Goal: Information Seeking & Learning: Learn about a topic

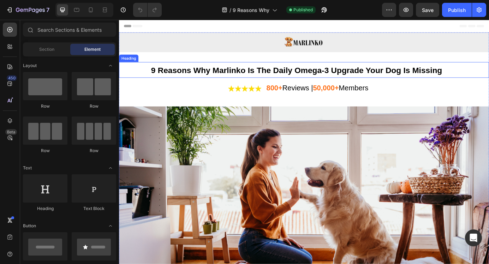
click at [250, 79] on span "9 Reasons Why Marlinko Is The Daily Omega-3 Upgrade Your Dog Is Missing" at bounding box center [322, 77] width 333 height 11
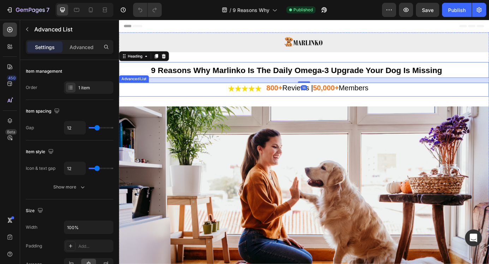
click at [234, 96] on div "Image 800+ Reviews | 50,000+ Members Text Block" at bounding box center [331, 100] width 424 height 16
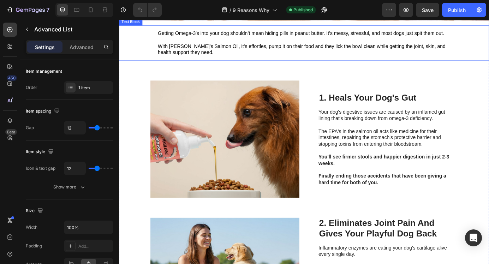
scroll to position [307, 0]
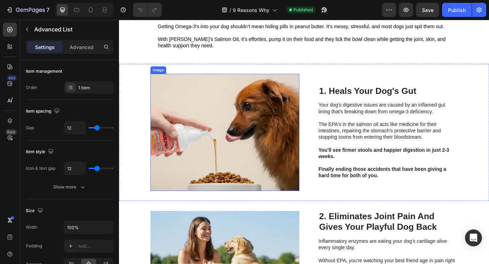
click at [261, 145] on img at bounding box center [240, 149] width 171 height 134
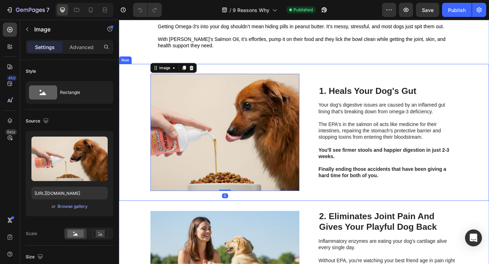
click at [363, 83] on div "1. Heals Your Dog's Gut Heading Your dog's digestive issues are caused by an in…" at bounding box center [427, 149] width 159 height 134
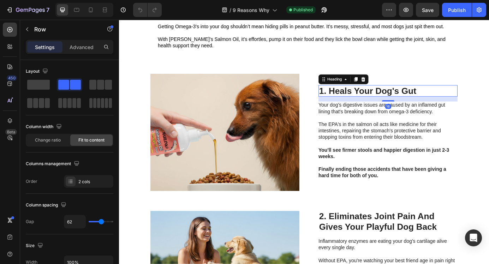
click at [413, 99] on h2 "1. Heals Your Dog's Gut" at bounding box center [427, 101] width 159 height 13
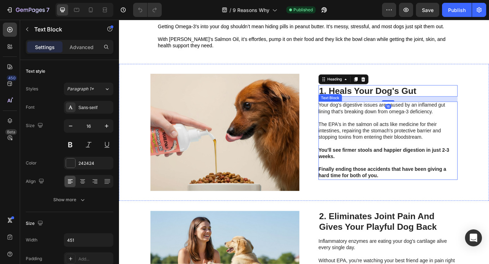
click at [385, 131] on p at bounding box center [427, 132] width 159 height 7
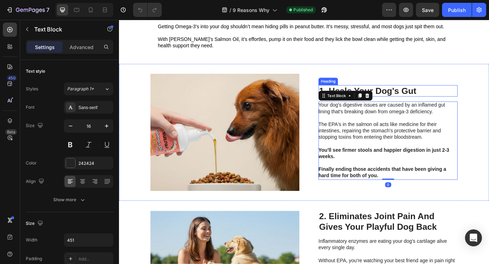
click at [430, 102] on h2 "1. Heals Your Dog's Gut" at bounding box center [427, 101] width 159 height 13
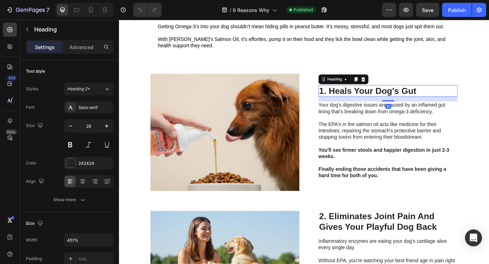
click at [417, 118] on span "Your dog's digestive issues are caused by an inflamed gut lining that's breakin…" at bounding box center [420, 120] width 145 height 13
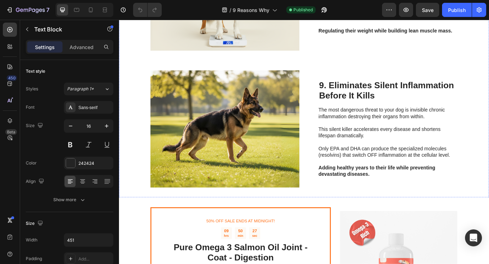
scroll to position [1543, 0]
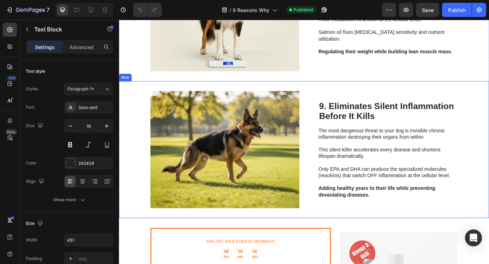
click at [343, 152] on div "9. Eliminates Silent Inflammation Before It Kills Heading The most dangerous th…" at bounding box center [331, 168] width 424 height 157
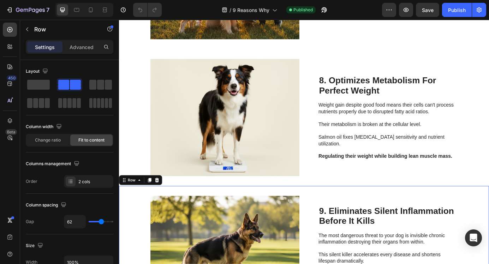
scroll to position [1409, 0]
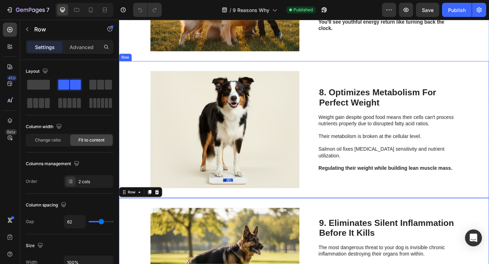
click at [336, 129] on div "8. Optimizes Metabolism For Perfect Weight Heading Weight gain despite good foo…" at bounding box center [331, 145] width 424 height 157
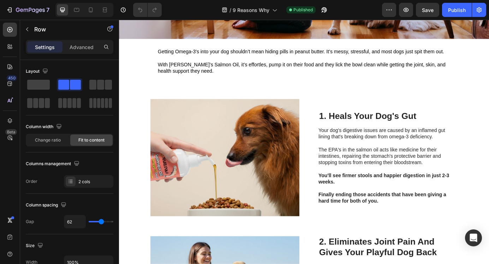
scroll to position [248, 0]
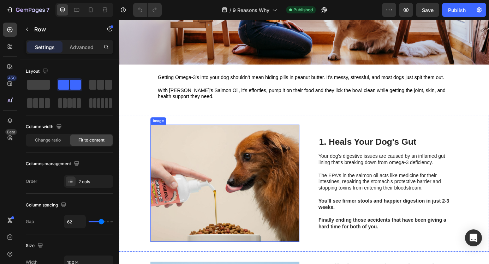
click at [270, 189] on img at bounding box center [240, 207] width 171 height 134
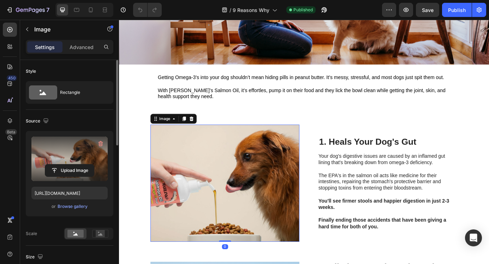
click at [76, 160] on label at bounding box center [69, 159] width 76 height 45
click at [76, 165] on input "file" at bounding box center [69, 171] width 49 height 12
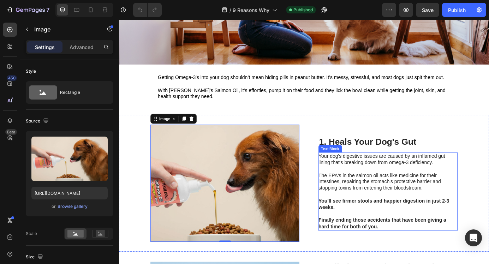
click at [424, 220] on p "You'll see firmer stools and happier digestion in just 2-3 weeks." at bounding box center [427, 228] width 159 height 22
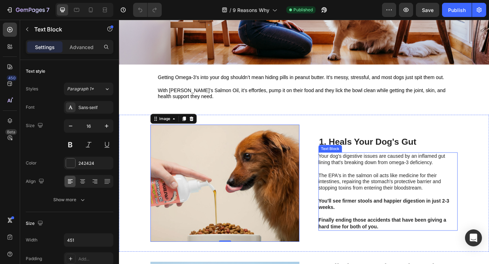
click at [424, 220] on p "You'll see firmer stools and happier digestion in just 2-3 weeks." at bounding box center [427, 228] width 159 height 22
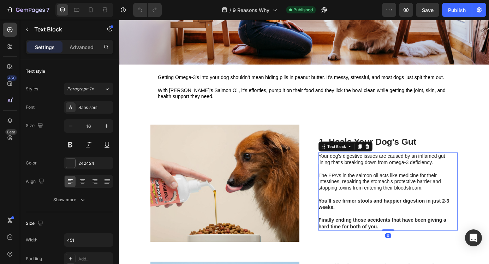
click at [424, 220] on p "You'll see firmer stools and happier digestion in just 2-3 weeks." at bounding box center [427, 228] width 159 height 22
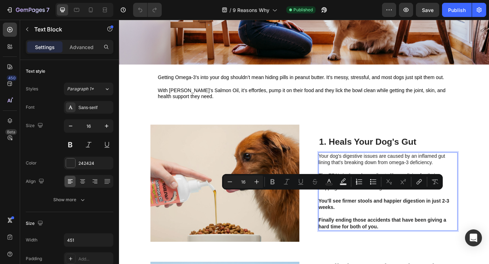
click at [424, 220] on p "You'll see firmer stools and happier digestion in just 2-3 weeks." at bounding box center [427, 228] width 159 height 22
click at [424, 258] on p "Finally ending those accidents that have been giving a hard time for both of yo…" at bounding box center [427, 253] width 159 height 15
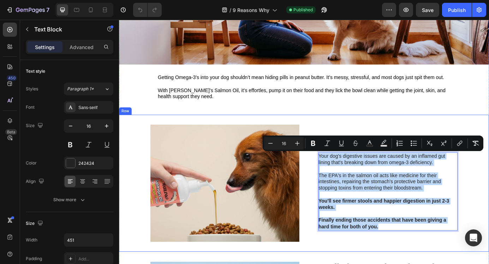
drag, startPoint x: 424, startPoint y: 258, endPoint x: 347, endPoint y: 172, distance: 115.3
click at [347, 172] on div "Image 1. Heals Your Dog's Gut Heading Your dog's digestive issues are caused by…" at bounding box center [331, 207] width 424 height 157
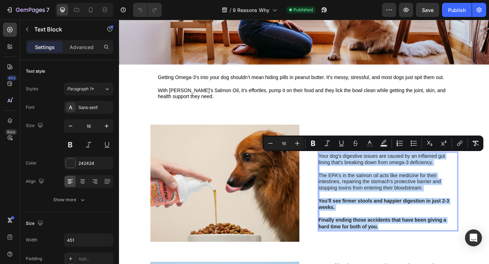
click at [425, 205] on span "The EPA's in the salmon oil acts like medicine for their intestines, repairing …" at bounding box center [418, 205] width 140 height 21
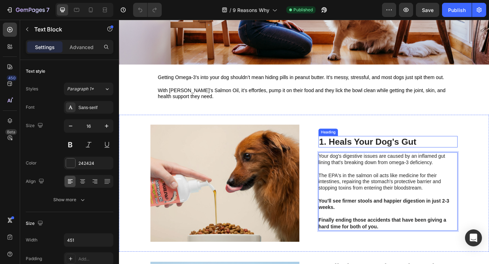
click at [404, 159] on h2 "1. Heals Your Dog's Gut" at bounding box center [427, 159] width 159 height 13
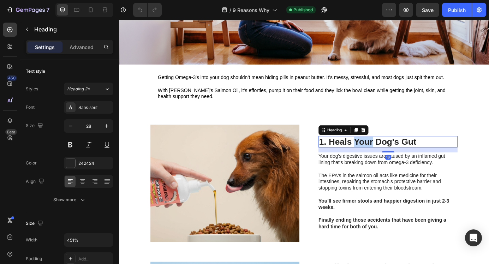
click at [404, 159] on p "1. Heals Your Dog's Gut" at bounding box center [427, 160] width 158 height 12
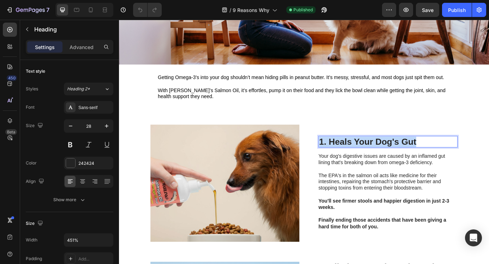
click at [404, 159] on p "1. Heals Your Dog's Gut" at bounding box center [427, 160] width 158 height 12
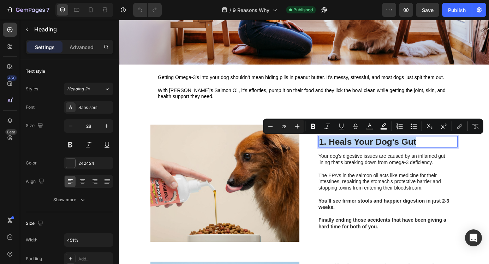
copy p "1. Heals Your Dog's Gut"
click at [381, 199] on span "The EPA's in the salmon oil acts like medicine for their intestines, repairing …" at bounding box center [418, 205] width 140 height 21
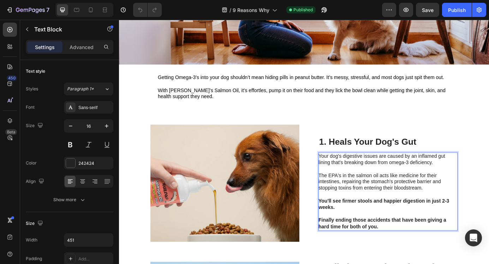
click at [424, 256] on p "Finally ending those accidents that have been giving a hard time for both of yo…" at bounding box center [427, 253] width 159 height 15
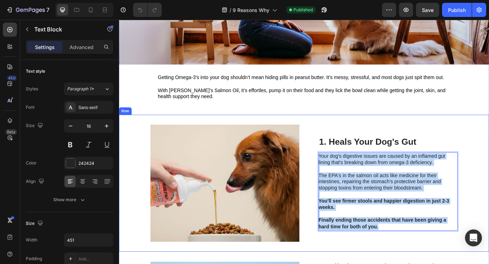
drag, startPoint x: 424, startPoint y: 256, endPoint x: 345, endPoint y: 174, distance: 113.7
click at [345, 174] on div "Image 1. Heals Your Dog's Gut Heading Your dog's digestive issues are caused by…" at bounding box center [331, 207] width 424 height 157
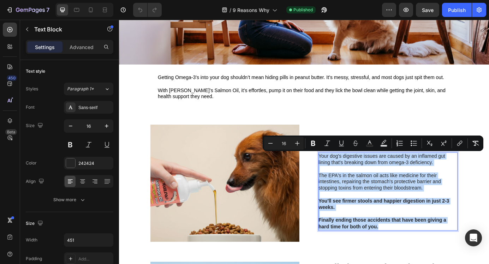
click at [382, 239] on p "Rich Text Editor. Editing area: main" at bounding box center [427, 241] width 159 height 7
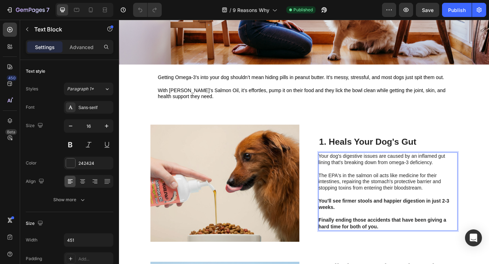
click at [379, 234] on p "You'll see firmer stools and happier digestion in just 2-3 weeks." at bounding box center [427, 228] width 159 height 22
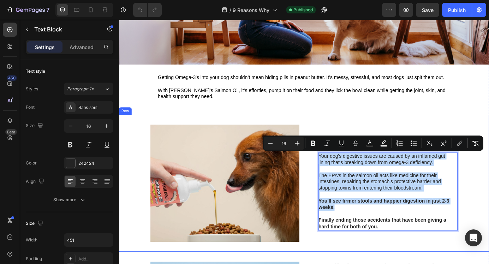
drag, startPoint x: 380, startPoint y: 234, endPoint x: 344, endPoint y: 165, distance: 77.6
click at [344, 165] on div "Image 1. Heals Your Dog's Gut Heading Your dog's digestive issues are caused by…" at bounding box center [331, 207] width 424 height 157
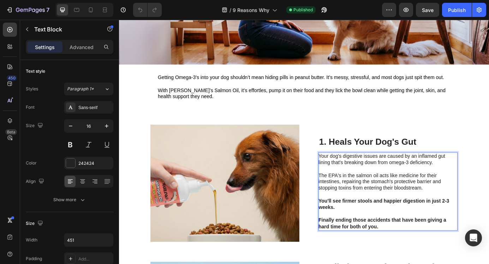
click at [420, 255] on p "Finally ending those accidents that have been giving a hard time for both of yo…" at bounding box center [427, 253] width 159 height 15
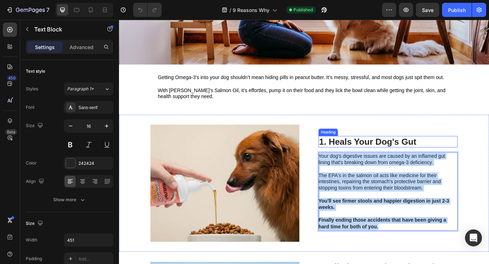
drag, startPoint x: 420, startPoint y: 255, endPoint x: 352, endPoint y: 148, distance: 127.7
click at [352, 148] on div "1. Heals Your Dog's Gut Heading Your dog's digestive issues are caused by an in…" at bounding box center [427, 207] width 159 height 134
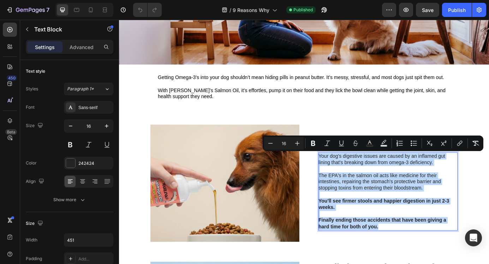
copy div "Your dog's digestive issues are caused by an inflamed gut lining that's breakin…"
click at [279, 162] on img at bounding box center [240, 207] width 171 height 134
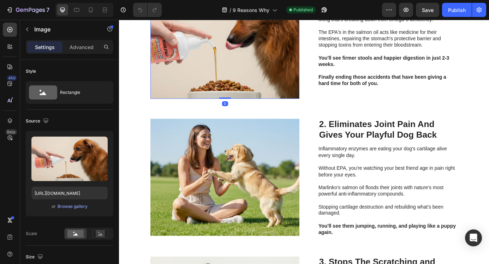
scroll to position [426, 0]
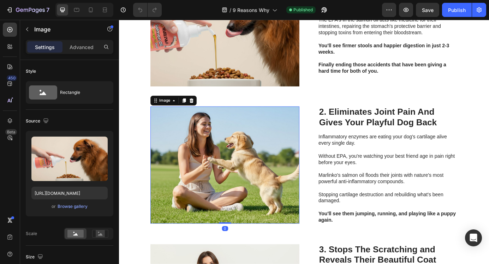
click at [279, 162] on img at bounding box center [240, 186] width 171 height 134
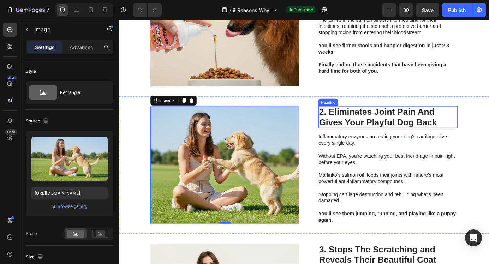
click at [378, 129] on h2 "2. Eliminates Joint Pain And Gives Your Playful Dog Back" at bounding box center [427, 131] width 159 height 25
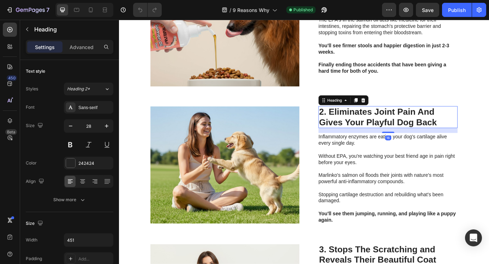
click at [378, 129] on h2 "2. Eliminates Joint Pain And Gives Your Playful Dog Back" at bounding box center [427, 131] width 159 height 25
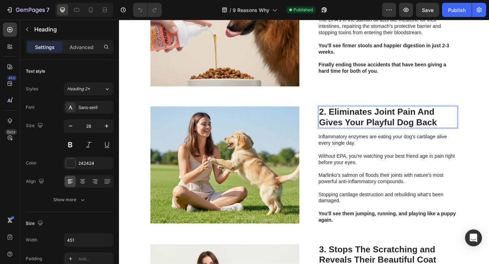
click at [378, 129] on p "2. Eliminates Joint Pain And Gives Your Playful Dog Back" at bounding box center [427, 131] width 158 height 24
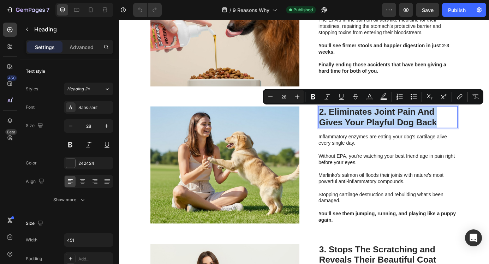
click at [378, 129] on p "2. Eliminates Joint Pain And Gives Your Playful Dog Back" at bounding box center [427, 131] width 158 height 24
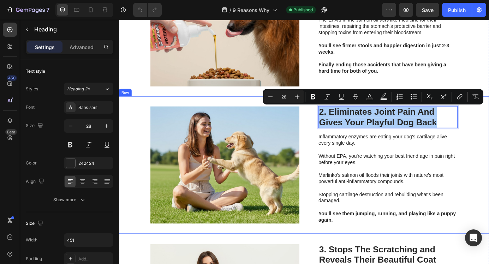
click at [378, 225] on p "Stopping cartilage destruction and rebuilding what's been damaged." at bounding box center [427, 224] width 159 height 15
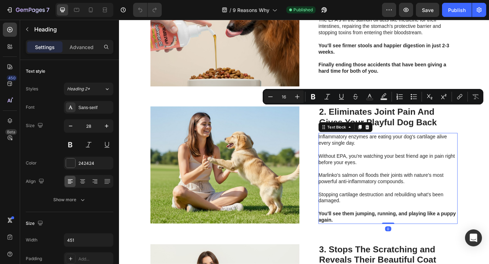
click at [378, 225] on p "Stopping cartilage destruction and rebuilding what's been damaged." at bounding box center [427, 224] width 159 height 15
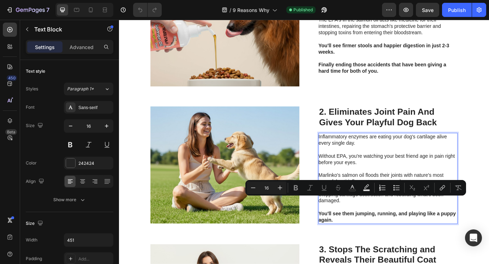
click at [368, 248] on p "You'll see them jumping, running, and playing like a puppy again." at bounding box center [427, 245] width 159 height 15
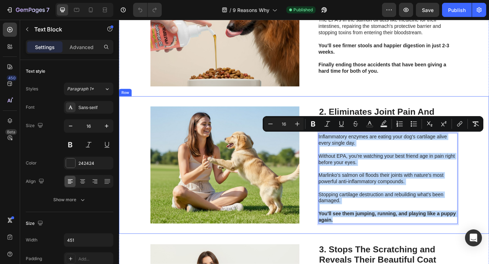
drag, startPoint x: 368, startPoint y: 248, endPoint x: 346, endPoint y: 129, distance: 121.0
click at [345, 129] on div "2. Eliminates Joint Pain And Gives Your Playful Dog Back Heading Inflammatory e…" at bounding box center [331, 186] width 424 height 158
copy div "Inflammatory enzymes are eating your dog's cartilage alive every single day. Wi…"
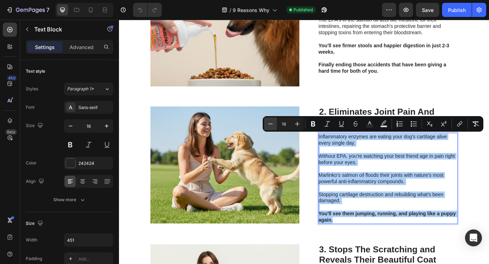
click at [265, 129] on button "Minus" at bounding box center [270, 124] width 13 height 13
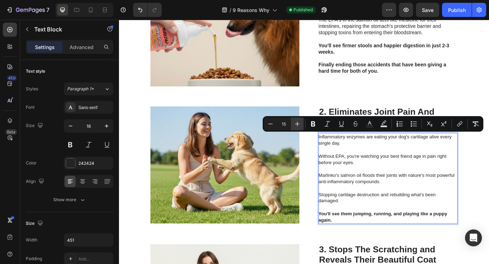
click at [297, 127] on icon "Editor contextual toolbar" at bounding box center [297, 123] width 7 height 7
type input "16"
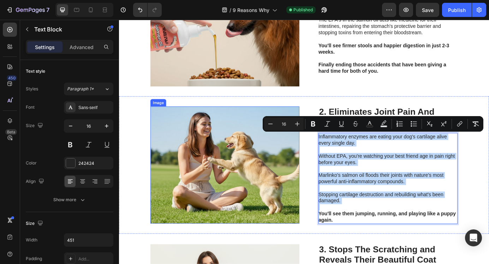
click at [282, 184] on img at bounding box center [240, 186] width 171 height 134
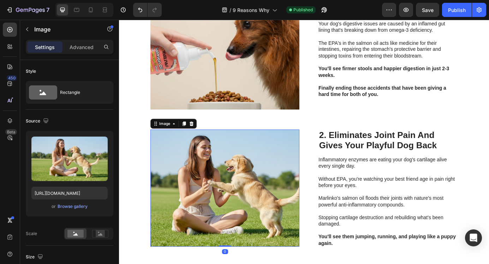
scroll to position [354, 0]
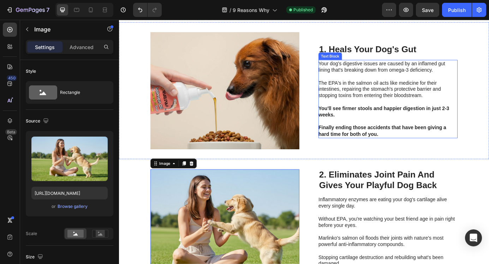
click at [383, 112] on p "You'll see firmer stools and happier digestion in just 2-3 weeks." at bounding box center [427, 122] width 159 height 22
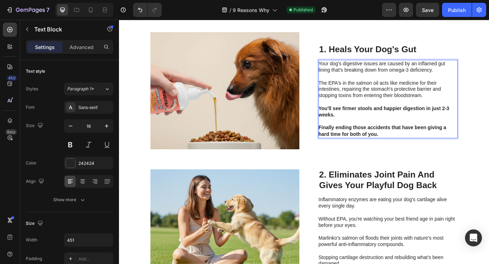
click at [383, 112] on p "⁠⁠⁠⁠⁠⁠⁠ You'll see firmer stools and happier digestion in just 2-3 weeks." at bounding box center [427, 122] width 159 height 22
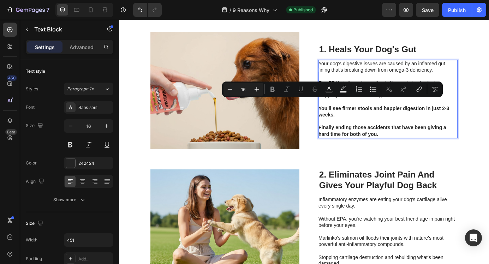
click at [383, 112] on p "⁠⁠⁠⁠⁠⁠⁠ You'll see firmer stools and happier digestion in just 2-3 weeks." at bounding box center [427, 122] width 159 height 22
click at [383, 112] on p "You'll see firmer stools and happier digestion in just 2-3 weeks." at bounding box center [427, 122] width 159 height 22
click at [284, 150] on img at bounding box center [240, 101] width 171 height 134
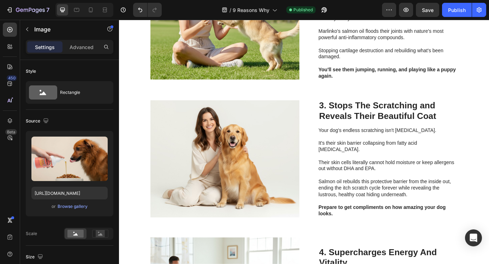
scroll to position [596, 0]
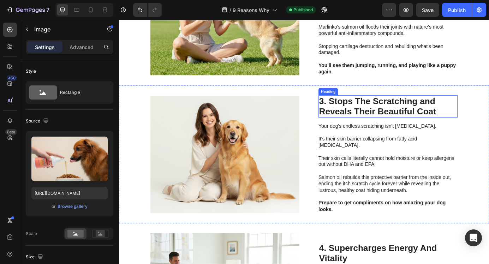
click at [394, 121] on h2 "3. Stops The Scratching and Reveals Their Beautiful Coat" at bounding box center [427, 118] width 159 height 25
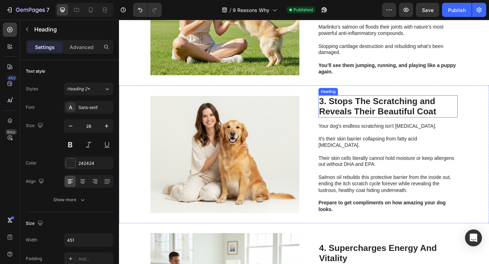
click at [394, 121] on h2 "3. Stops The Scratching and Reveals Their Beautiful Coat" at bounding box center [427, 118] width 159 height 25
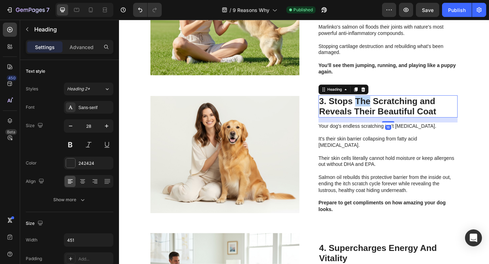
click at [394, 121] on p "3. Stops The Scratching and Reveals Their Beautiful Coat" at bounding box center [427, 119] width 158 height 24
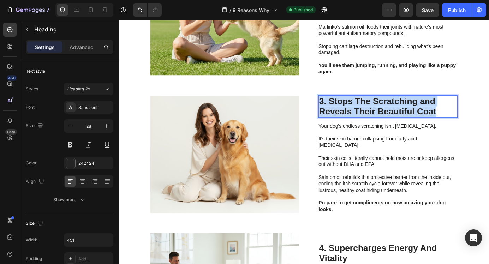
click at [394, 121] on p "3. Stops The Scratching and Reveals Their Beautiful Coat" at bounding box center [427, 119] width 158 height 24
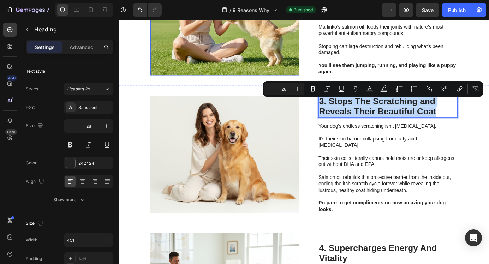
scroll to position [0, 0]
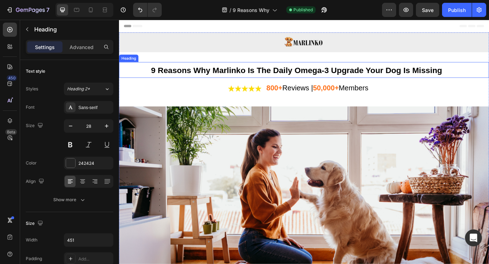
click at [270, 83] on h1 "9 Reasons Why Marlinko Is The Daily Omega-3 Upgrade Your Dog Is Missing" at bounding box center [331, 77] width 352 height 18
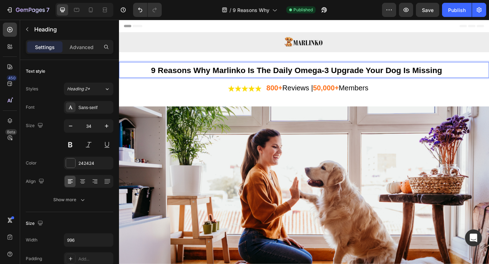
click at [270, 83] on p "9 Reasons Why Marlinko Is The Daily Omega-3 Upgrade Your Dog Is Missing" at bounding box center [331, 77] width 350 height 17
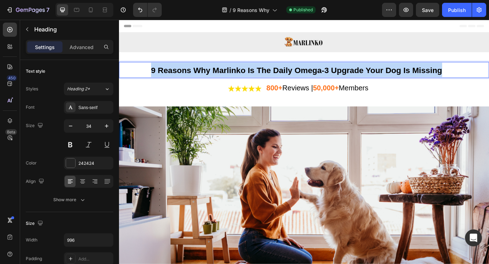
click at [270, 83] on p "9 Reasons Why Marlinko Is The Daily Omega-3 Upgrade Your Dog Is Missing" at bounding box center [331, 77] width 350 height 17
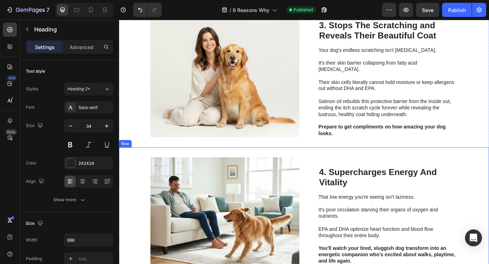
scroll to position [686, 0]
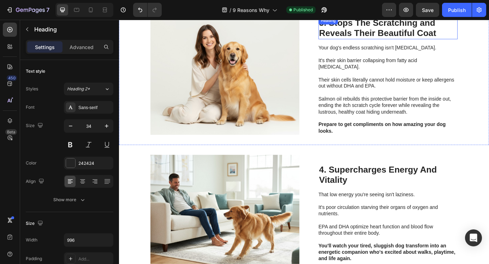
click at [380, 37] on p "3. Stops The Scratching and Reveals Their Beautiful Coat" at bounding box center [427, 29] width 158 height 24
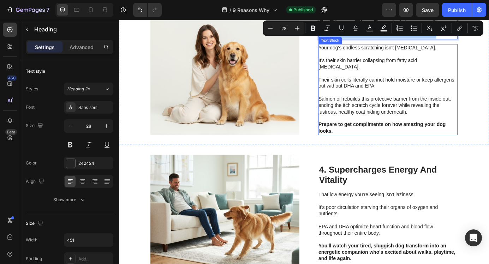
click at [376, 116] on span "Salmon oil rebuilds this protective barrier from the inside out, ending the itc…" at bounding box center [424, 117] width 152 height 21
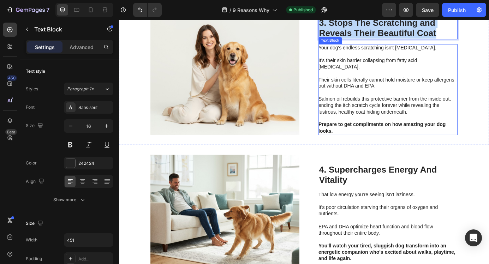
click at [376, 116] on span "Salmon oil rebuilds this protective barrier from the inside out, ending the itc…" at bounding box center [424, 117] width 152 height 21
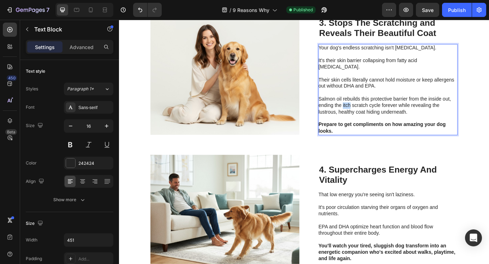
click at [376, 116] on span "Salmon oil rebuilds this protective barrier from the inside out, ending the itc…" at bounding box center [424, 117] width 152 height 21
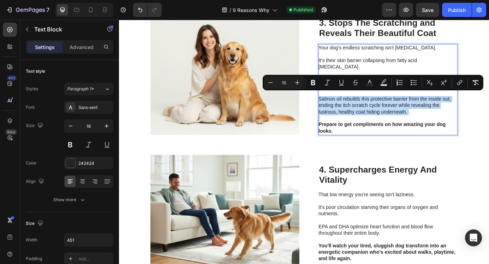
click at [366, 142] on p "Prepare to get compliments on how amazing your dog looks." at bounding box center [427, 143] width 159 height 15
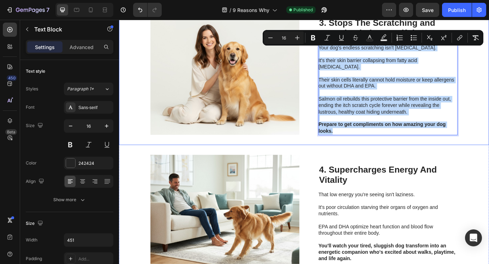
drag, startPoint x: 366, startPoint y: 142, endPoint x: 345, endPoint y: 52, distance: 92.5
click at [345, 52] on div "3. Stops The Scratching and Reveals Their Beautiful Coat Heading Your dog's end…" at bounding box center [331, 84] width 424 height 158
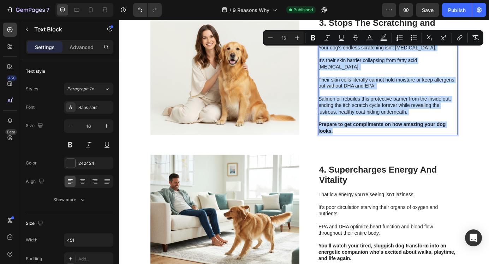
copy div "Your dog's endless scratching isn't [MEDICAL_DATA]. It's their skin barrier col…"
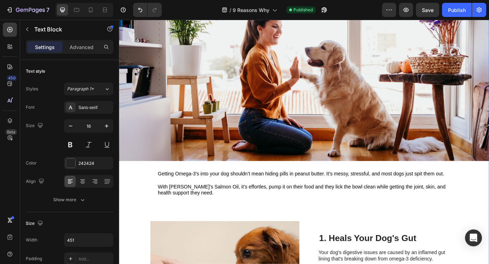
scroll to position [0, 0]
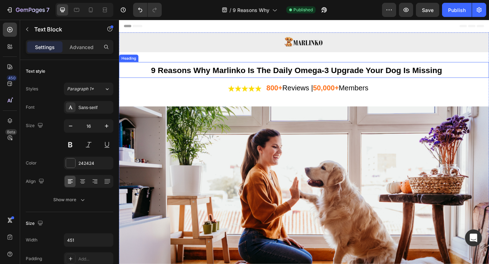
click at [403, 81] on span "9 Reasons Why Marlinko Is The Daily Omega-3 Upgrade Your Dog Is Missing" at bounding box center [322, 77] width 333 height 11
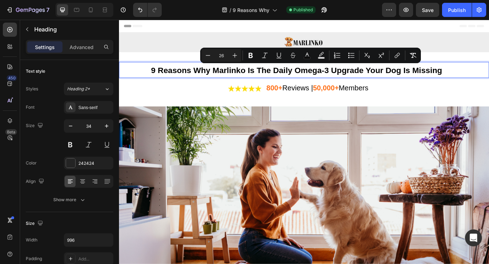
click at [405, 77] on span "9 Reasons Why Marlinko Is The Daily Omega-3 Upgrade Your Dog Is Missing" at bounding box center [322, 77] width 333 height 11
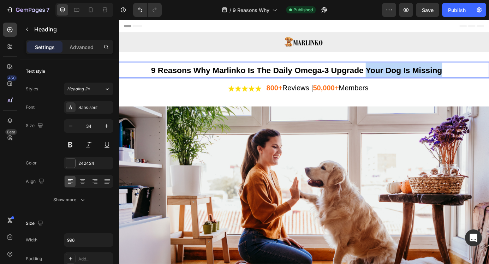
drag, startPoint x: 403, startPoint y: 76, endPoint x: 502, endPoint y: 76, distance: 99.6
click at [489, 76] on p "9 Reasons Why Marlinko Is The Daily Omega-3 Upgrade Your Dog Is Missing" at bounding box center [331, 77] width 350 height 17
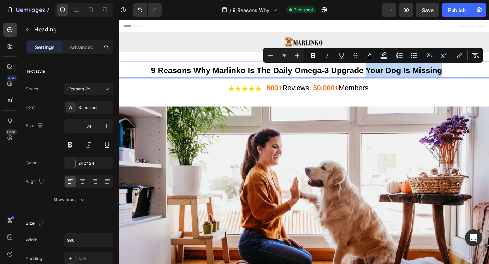
copy span "Your Dog Is Missing"
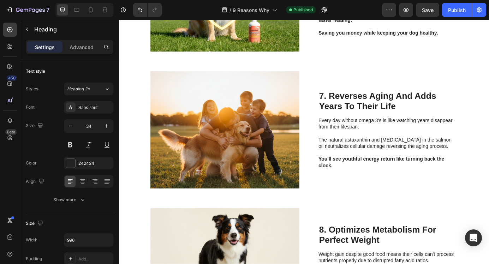
scroll to position [1253, 0]
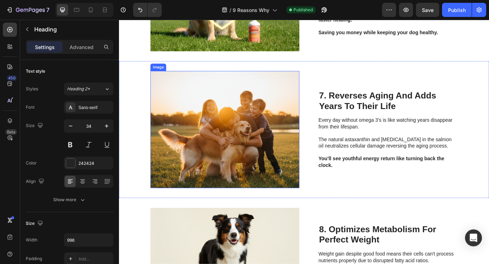
click at [312, 108] on img at bounding box center [240, 145] width 171 height 134
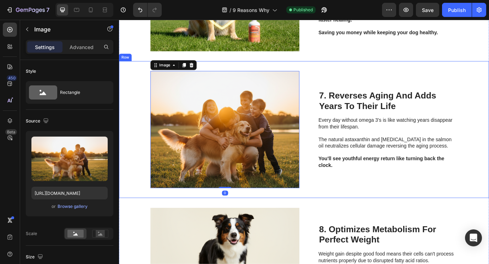
click at [382, 90] on div "7. Reverses Aging And Adds Years To Their Life Heading Every day without omega …" at bounding box center [427, 145] width 159 height 134
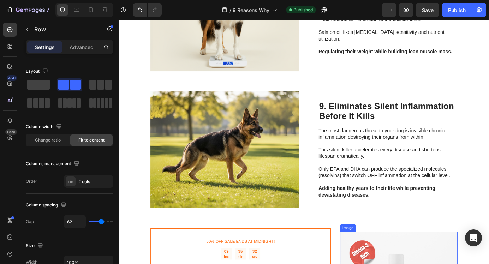
scroll to position [1530, 0]
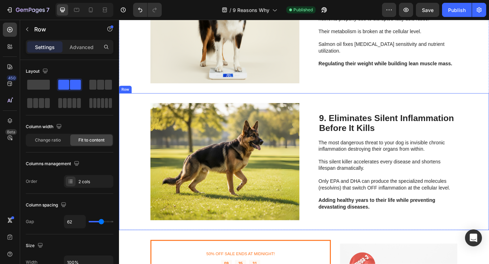
click at [390, 116] on div "9. Eliminates Silent Inflammation Before It Kills Heading The most dangerous th…" at bounding box center [427, 182] width 159 height 134
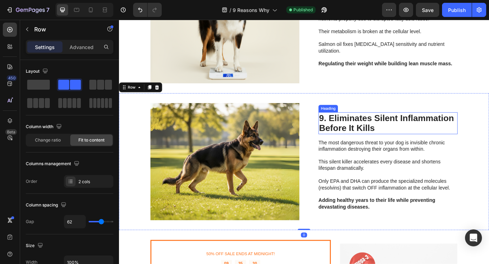
click at [391, 146] on h2 "9. Eliminates Silent Inflammation Before It Kills" at bounding box center [427, 138] width 159 height 25
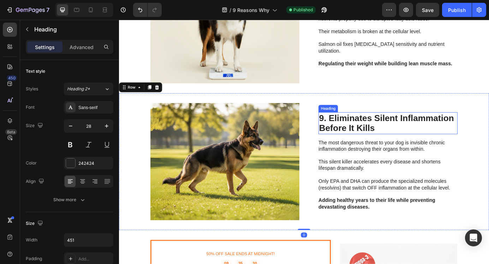
click at [391, 146] on h2 "9. Eliminates Silent Inflammation Before It Kills" at bounding box center [427, 138] width 159 height 25
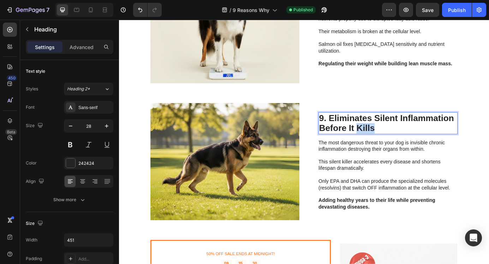
click at [391, 146] on p "9. Eliminates Silent Inflammation Before It Kills" at bounding box center [427, 138] width 158 height 24
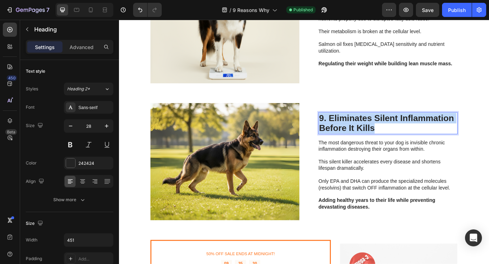
click at [391, 146] on p "9. Eliminates Silent Inflammation Before It Kills" at bounding box center [427, 138] width 158 height 24
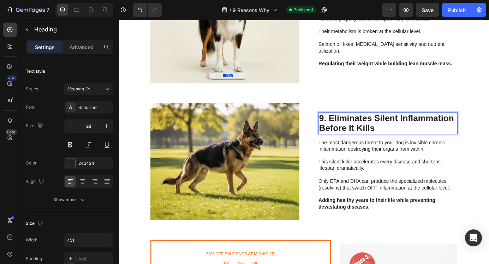
click at [376, 134] on p "9. Eliminates Silent Inflammation Before It Kills" at bounding box center [427, 138] width 158 height 24
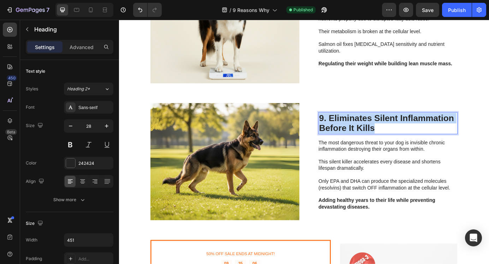
click at [376, 134] on p "9. Eliminates Silent Inflammation Before It Kills" at bounding box center [427, 138] width 158 height 24
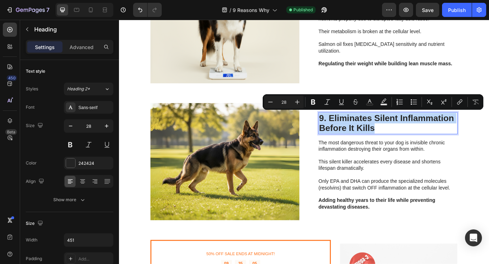
copy p "9. Eliminates Silent Inflammation Before It Kills"
click at [275, 126] on img at bounding box center [240, 182] width 171 height 134
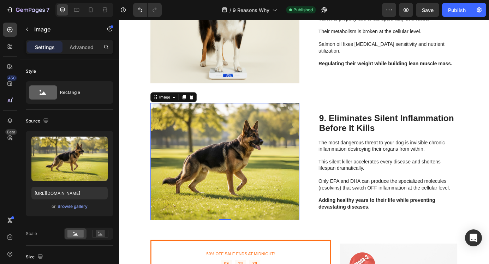
scroll to position [1550, 0]
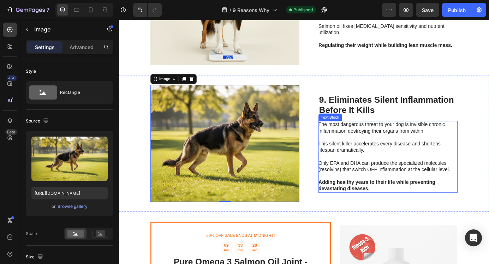
click at [398, 159] on span "This silent killer accelerates every disease and shortens lifespan dramatically." at bounding box center [418, 165] width 140 height 13
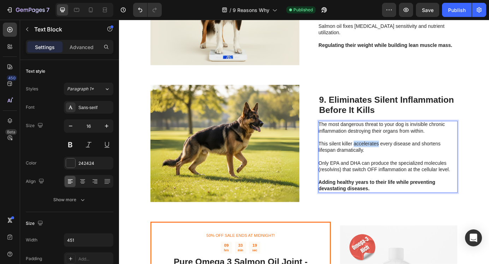
click at [398, 159] on span "This silent killer accelerates every disease and shortens lifespan dramatically." at bounding box center [418, 165] width 140 height 13
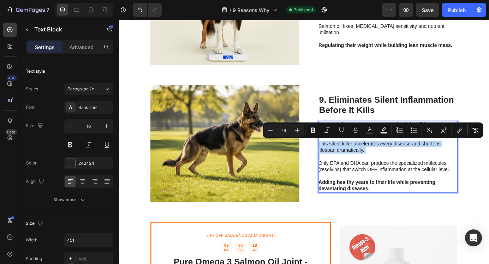
click at [407, 212] on p "Adding healthy years to their life while preventing devastating diseases." at bounding box center [427, 209] width 159 height 15
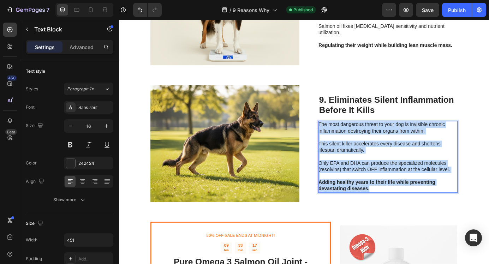
drag, startPoint x: 407, startPoint y: 212, endPoint x: 347, endPoint y: 139, distance: 94.4
click at [348, 139] on div "The most dangerous threat to your dog is invisible chronic inflammation destroy…" at bounding box center [427, 177] width 159 height 82
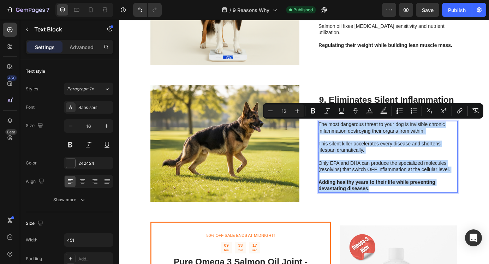
copy div "The most dangerous threat to your dog is invisible chronic inflammation destroy…"
click at [281, 113] on img at bounding box center [240, 161] width 171 height 134
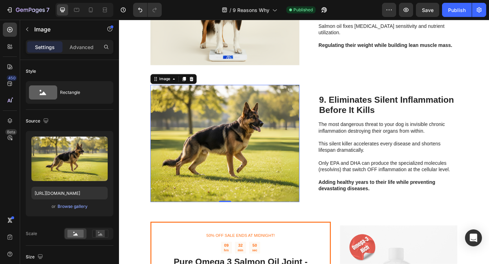
click at [301, 130] on img at bounding box center [240, 161] width 171 height 134
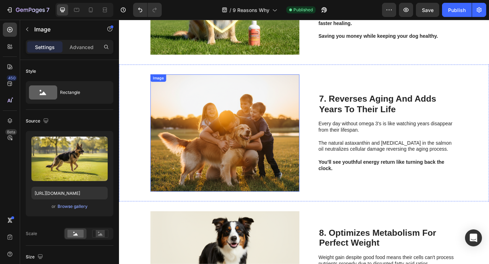
scroll to position [1240, 0]
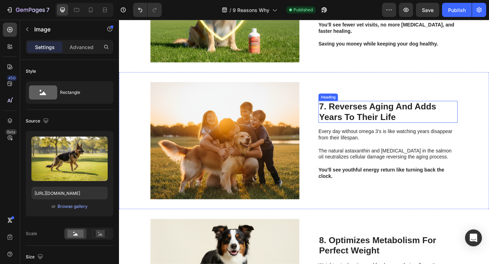
click at [341, 102] on div "7. Reverses Aging And Adds Years To Their Life Heading Every day without omega …" at bounding box center [331, 158] width 424 height 157
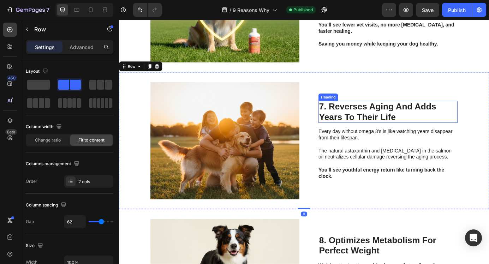
click at [380, 128] on h2 "7. Reverses Aging And Adds Years To Their Life" at bounding box center [427, 125] width 159 height 25
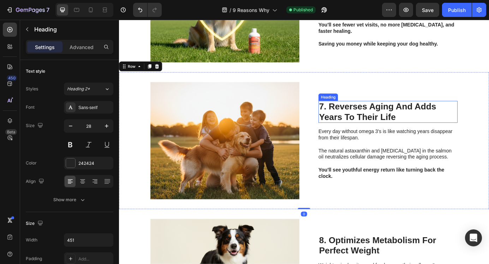
click at [380, 128] on h2 "7. Reverses Aging And Adds Years To Their Life" at bounding box center [427, 125] width 159 height 25
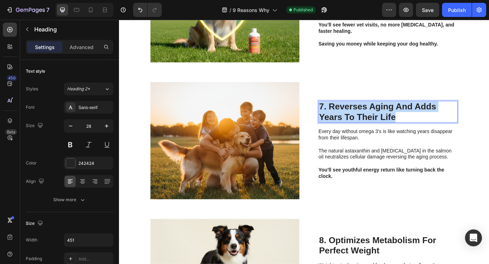
click at [380, 128] on p "7. Reverses Aging And Adds Years To Their Life" at bounding box center [427, 125] width 158 height 24
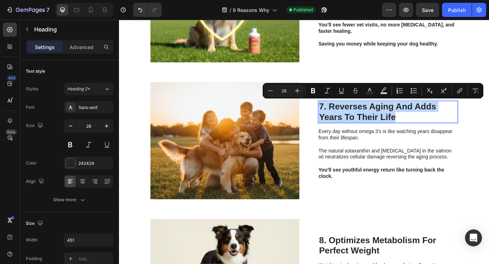
click at [380, 128] on p "7. Reverses Aging And Adds Years To Their Life" at bounding box center [427, 125] width 158 height 24
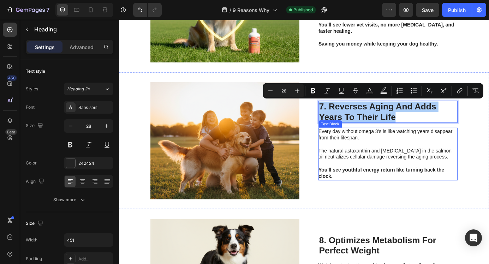
click at [360, 182] on p at bounding box center [427, 184] width 159 height 7
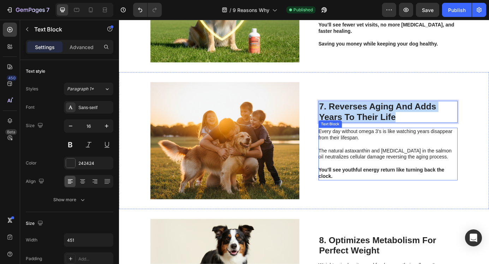
click at [360, 182] on p at bounding box center [427, 184] width 159 height 7
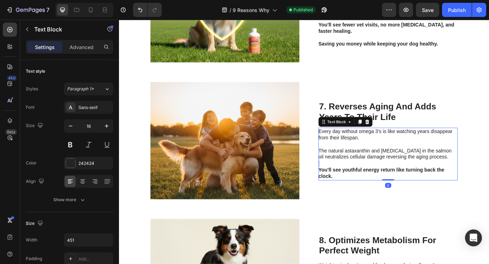
click at [360, 182] on p "Rich Text Editor. Editing area: main" at bounding box center [427, 184] width 159 height 7
click at [368, 199] on p "You'll see youthful energy return like turning back the clock." at bounding box center [427, 195] width 159 height 15
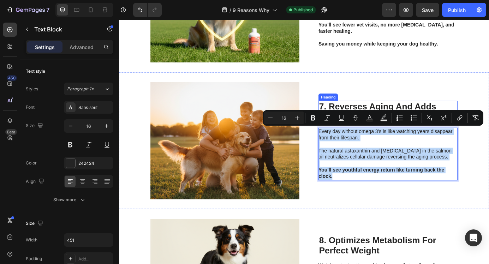
drag, startPoint x: 368, startPoint y: 199, endPoint x: 348, endPoint y: 131, distance: 70.4
click at [348, 131] on div "7. Reverses Aging And Adds Years To Their Life Heading Every day without omega …" at bounding box center [427, 158] width 159 height 134
copy div "Every day without omega 3's is like watching years disappear from their lifespa…"
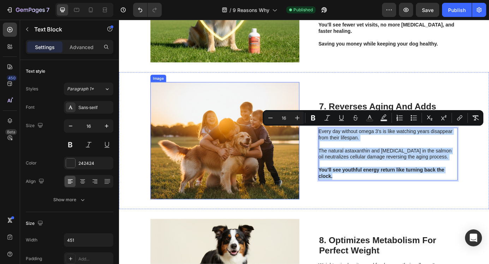
click at [299, 102] on img at bounding box center [240, 158] width 171 height 134
